Goal: Task Accomplishment & Management: Manage account settings

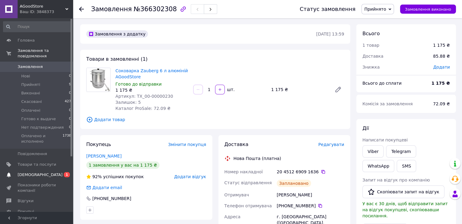
click at [33, 172] on span "[DEMOGRAPHIC_DATA]" at bounding box center [40, 174] width 45 height 5
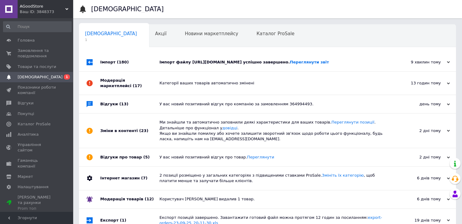
click at [147, 64] on div "Імпорт (180)" at bounding box center [129, 62] width 59 height 18
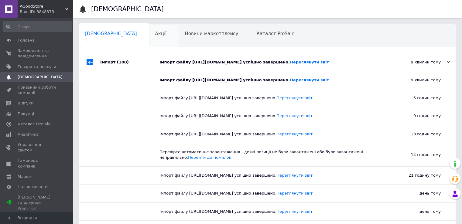
click at [155, 35] on span "Акції" at bounding box center [161, 33] width 12 height 5
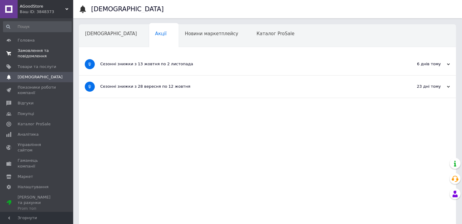
click at [40, 52] on span "Замовлення та повідомлення" at bounding box center [37, 53] width 39 height 11
